Goal: Check status: Check status

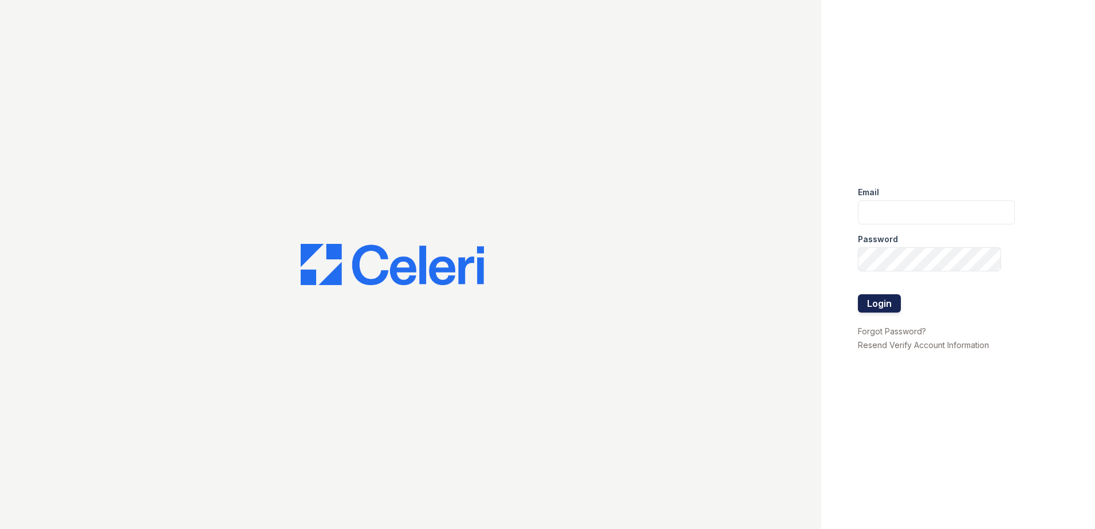
type input "[EMAIL_ADDRESS][DOMAIN_NAME]"
click at [886, 299] on button "Login" at bounding box center [879, 303] width 43 height 18
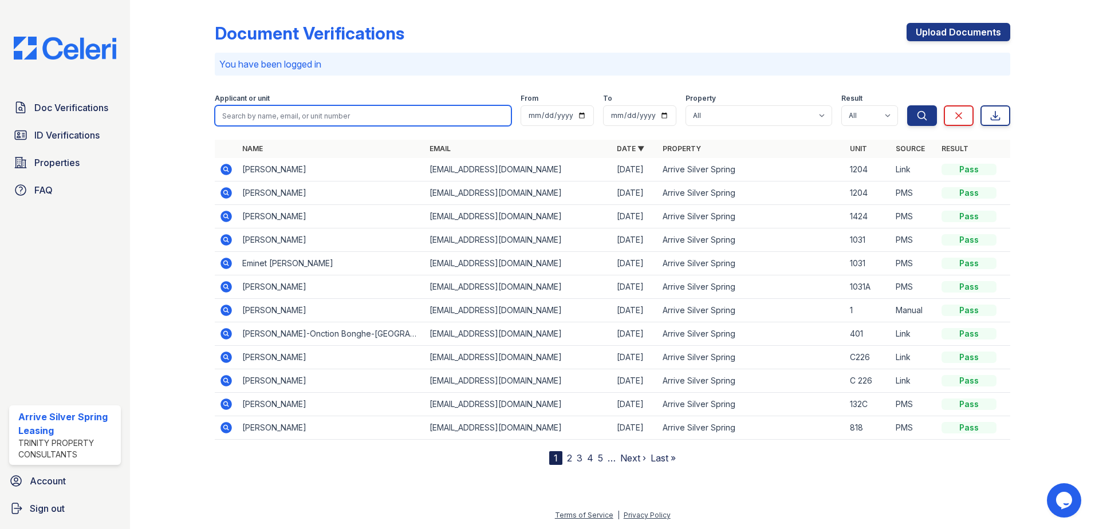
click at [350, 108] on input "search" at bounding box center [363, 115] width 297 height 21
type input "eminet"
click at [907, 105] on button "Search" at bounding box center [922, 115] width 30 height 21
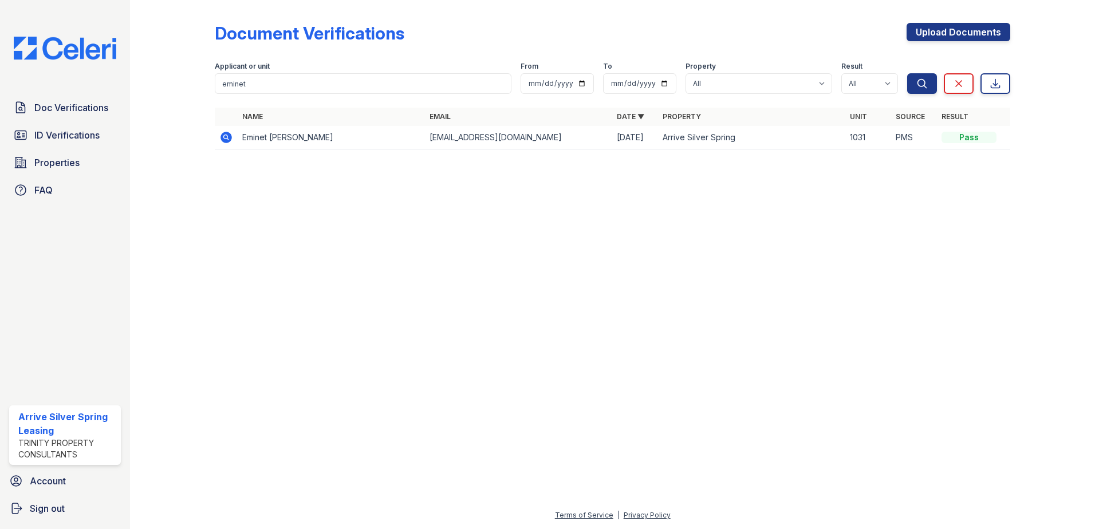
click at [289, 131] on td "Eminet Habtu" at bounding box center [331, 137] width 187 height 23
click at [287, 131] on td "Eminet Habtu" at bounding box center [331, 137] width 187 height 23
click at [270, 141] on td "Eminet Habtu" at bounding box center [331, 137] width 187 height 23
click at [969, 143] on td "Pass" at bounding box center [973, 137] width 73 height 23
click at [942, 133] on div "Pass" at bounding box center [968, 137] width 55 height 11
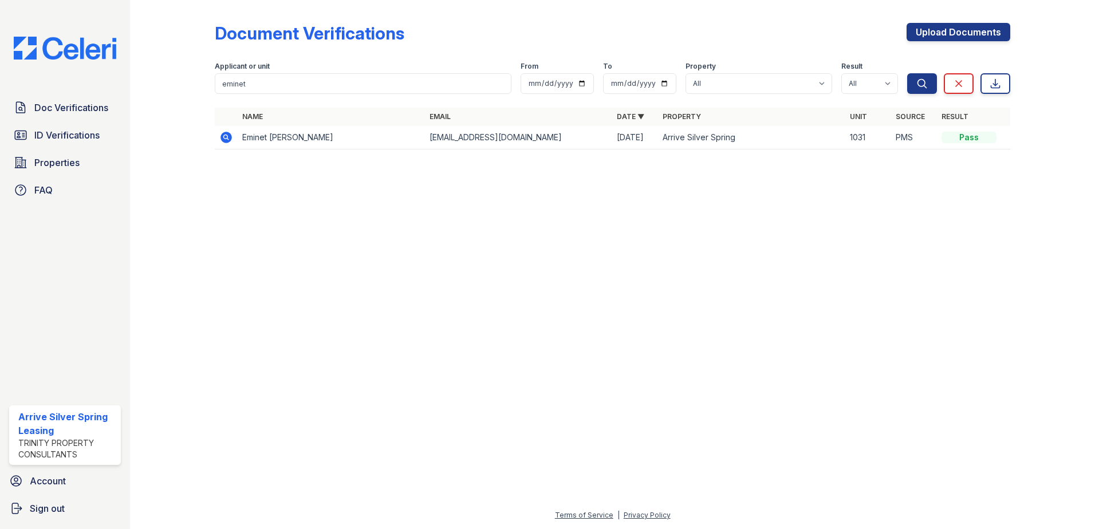
click at [228, 137] on icon at bounding box center [226, 138] width 14 height 14
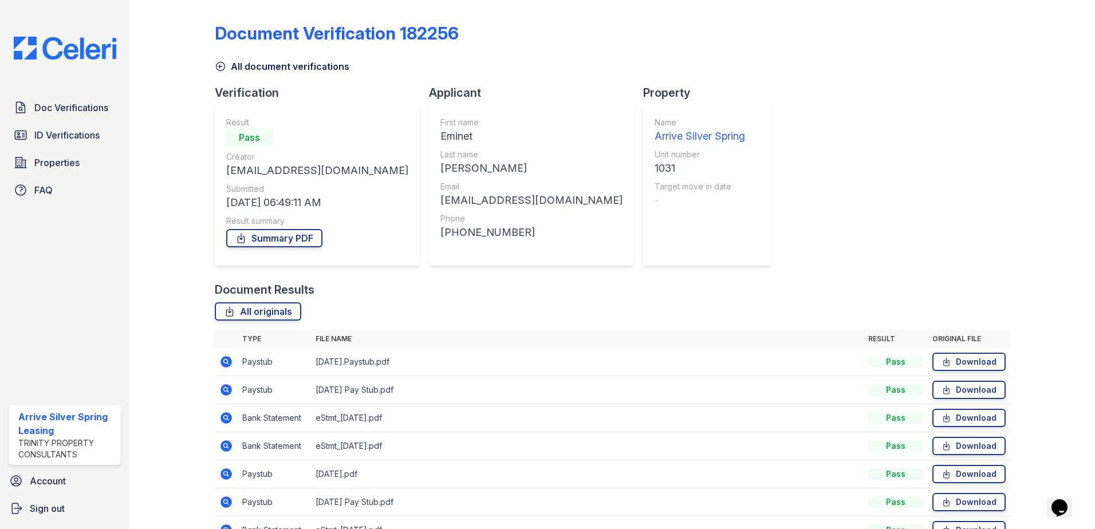
click at [215, 66] on icon at bounding box center [220, 66] width 11 height 11
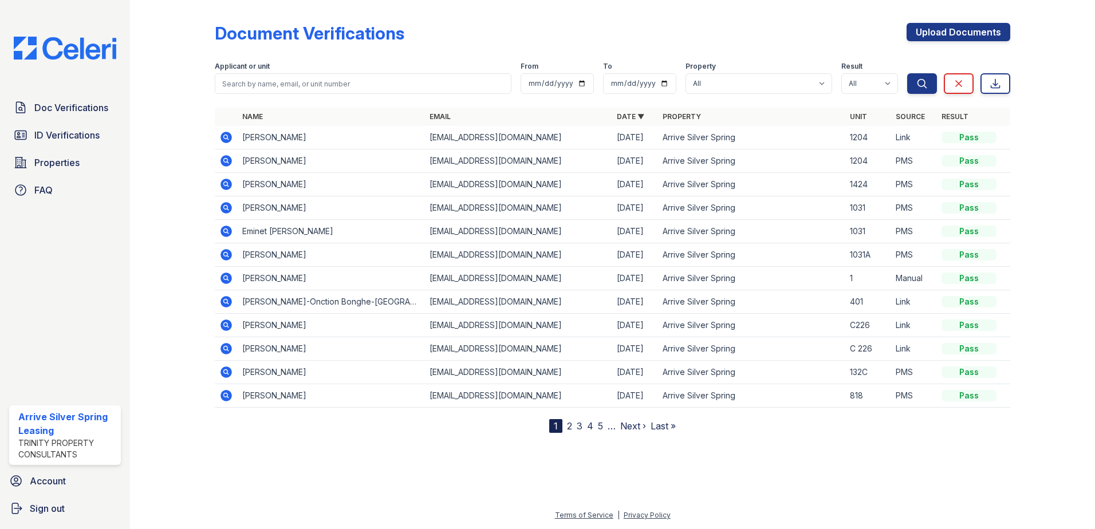
click at [311, 70] on div "Applicant or unit" at bounding box center [363, 67] width 297 height 11
drag, startPoint x: 306, startPoint y: 78, endPoint x: 307, endPoint y: 86, distance: 7.5
click at [306, 78] on input "search" at bounding box center [363, 83] width 297 height 21
type input "tewodros"
click at [907, 73] on button "Search" at bounding box center [922, 83] width 30 height 21
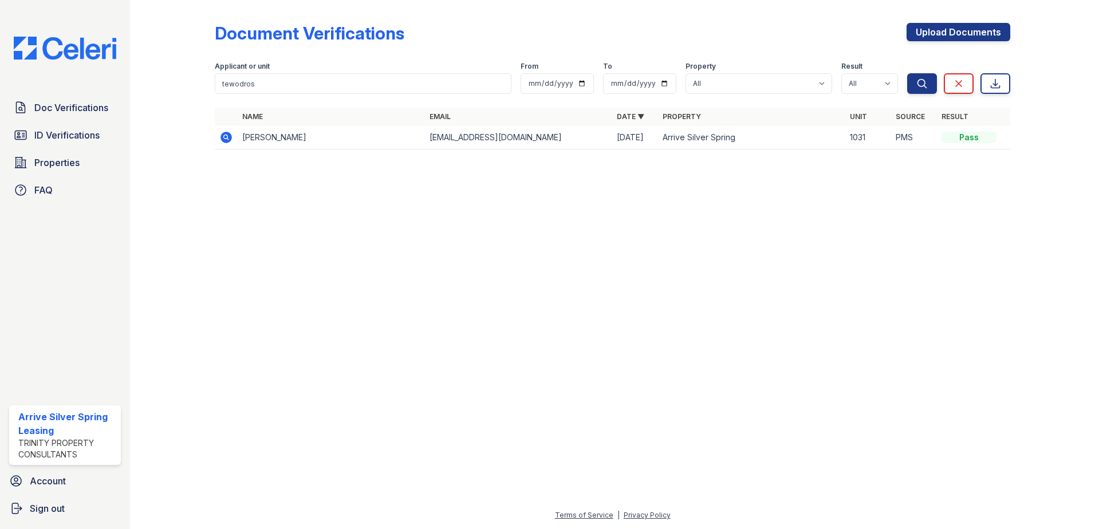
click at [224, 134] on icon at bounding box center [225, 137] width 11 height 11
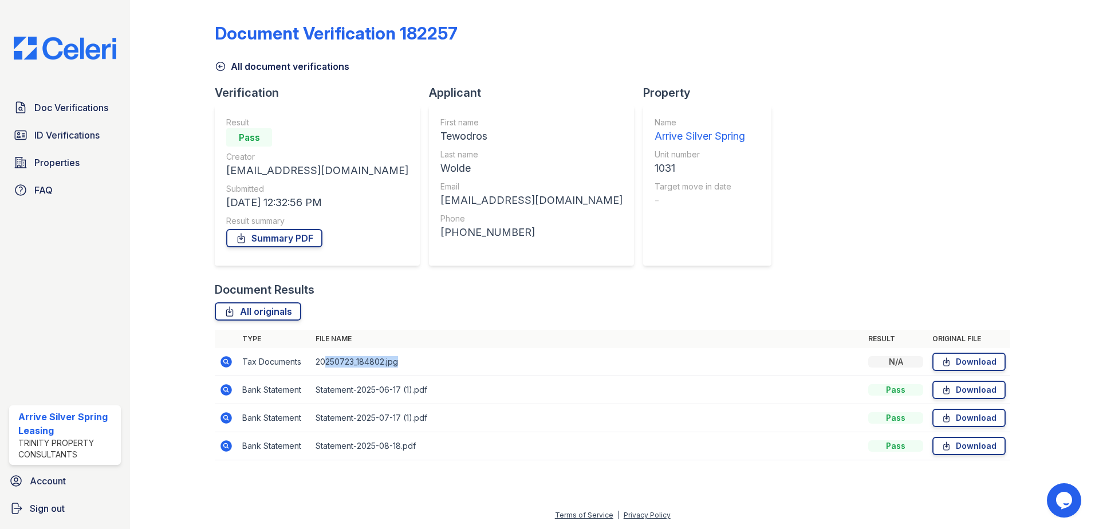
drag, startPoint x: 329, startPoint y: 360, endPoint x: 436, endPoint y: 360, distance: 107.6
click at [435, 360] on td "20250723_184802.jpg" at bounding box center [587, 362] width 553 height 28
click at [998, 228] on div "Document Verification 182257 All document verifications Verification Result Pas…" at bounding box center [612, 238] width 795 height 467
